Goal: Information Seeking & Learning: Check status

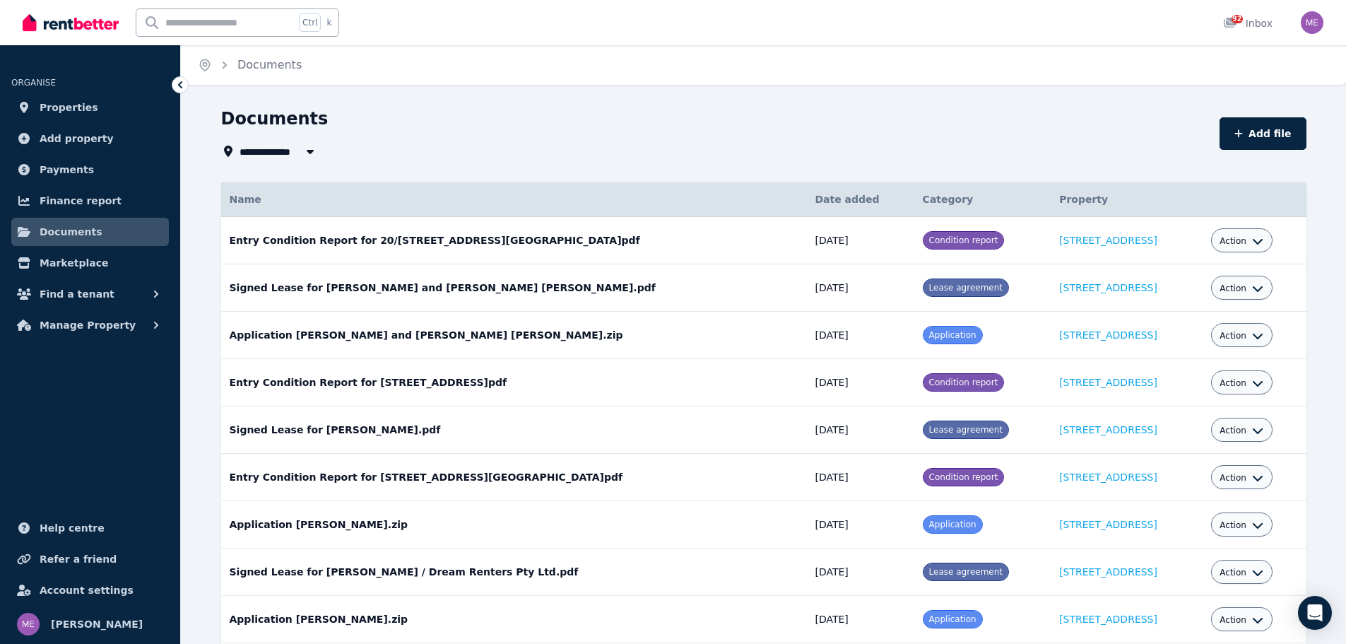
click at [929, 242] on span "Condition report" at bounding box center [963, 240] width 69 height 10
click at [1233, 240] on span "Action" at bounding box center [1233, 240] width 27 height 11
click at [1165, 299] on link "View" at bounding box center [1199, 297] width 136 height 25
